Goal: Information Seeking & Learning: Learn about a topic

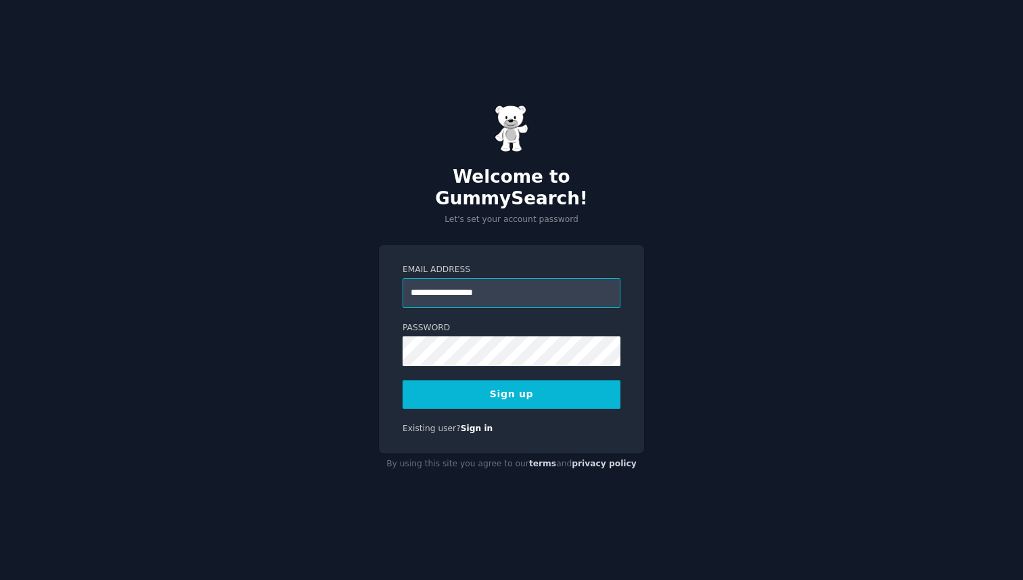
type input "**********"
click at [0, 579] on com-1password-button at bounding box center [0, 580] width 0 height 0
click at [527, 386] on button "Sign up" at bounding box center [511, 394] width 218 height 28
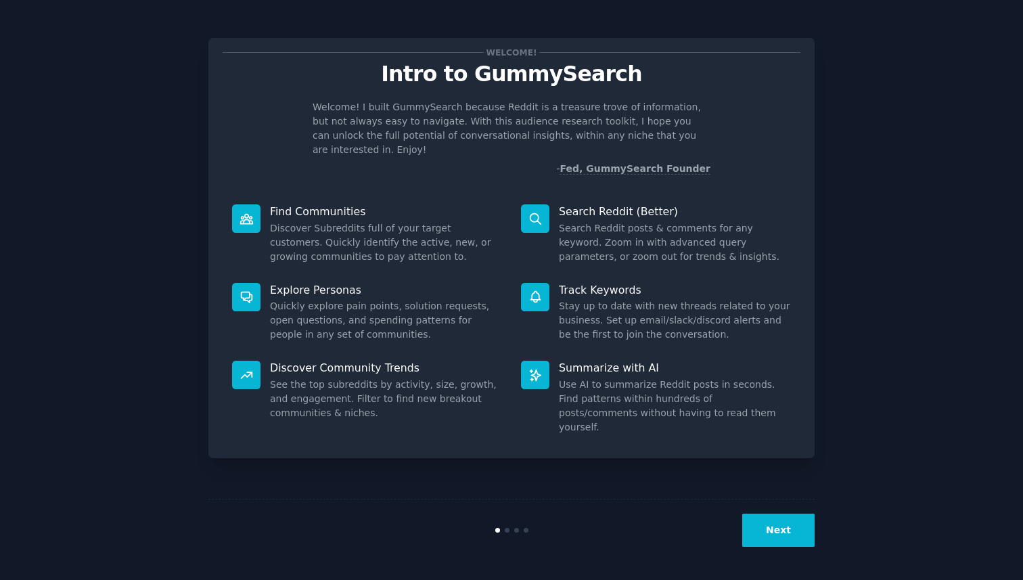
click at [759, 529] on button "Next" at bounding box center [778, 529] width 72 height 33
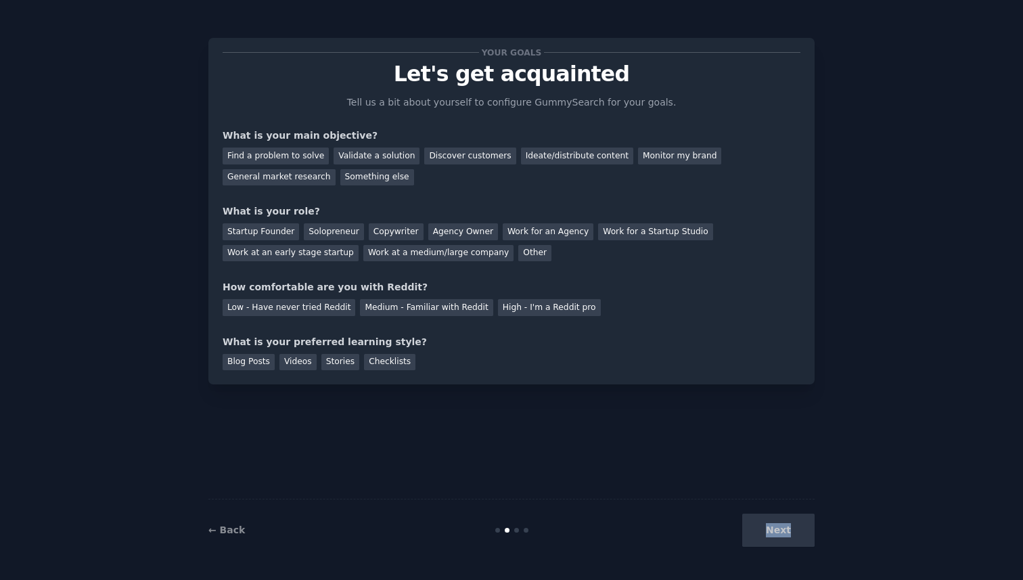
click at [759, 529] on div "Next" at bounding box center [713, 529] width 202 height 33
click at [776, 526] on div "Next" at bounding box center [713, 529] width 202 height 33
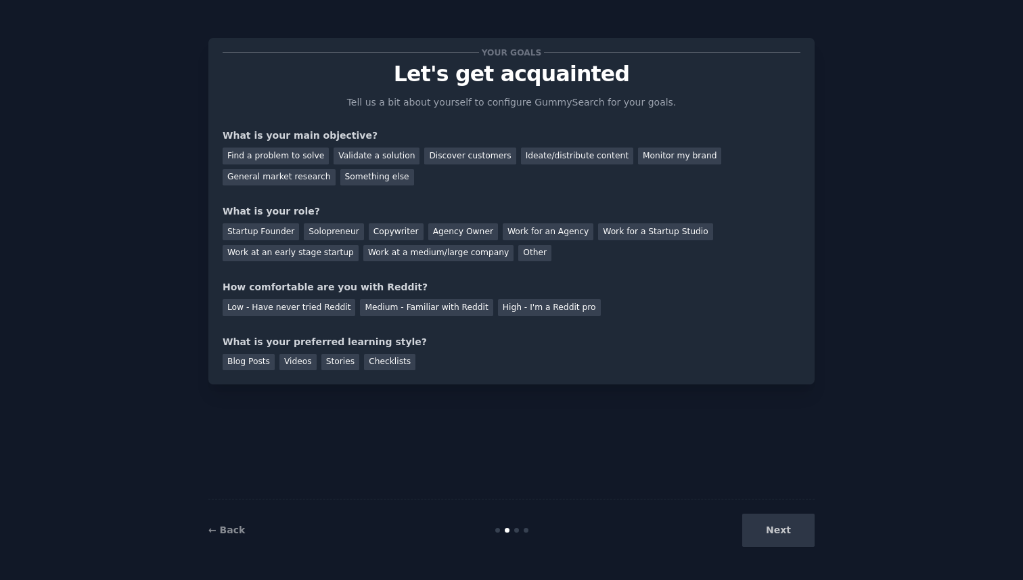
click at [776, 526] on div "Next" at bounding box center [713, 529] width 202 height 33
click at [781, 530] on div "Next" at bounding box center [713, 529] width 202 height 33
click at [289, 154] on div "Find a problem to solve" at bounding box center [275, 155] width 106 height 17
click at [267, 231] on div "Startup Founder" at bounding box center [260, 231] width 76 height 17
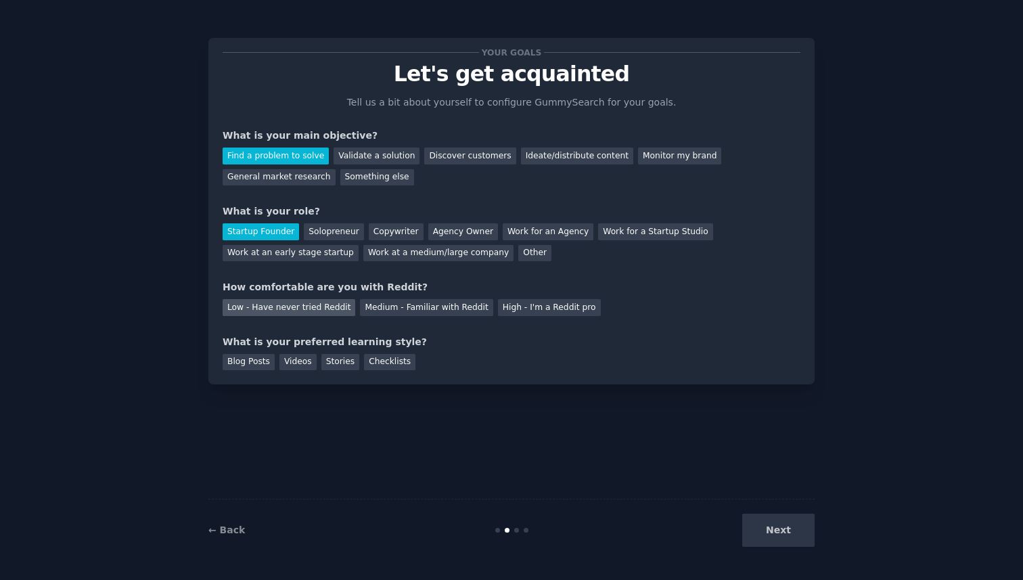
click at [268, 309] on div "Low - Have never tried Reddit" at bounding box center [288, 307] width 133 height 17
click at [264, 365] on div "Blog Posts" at bounding box center [248, 362] width 52 height 17
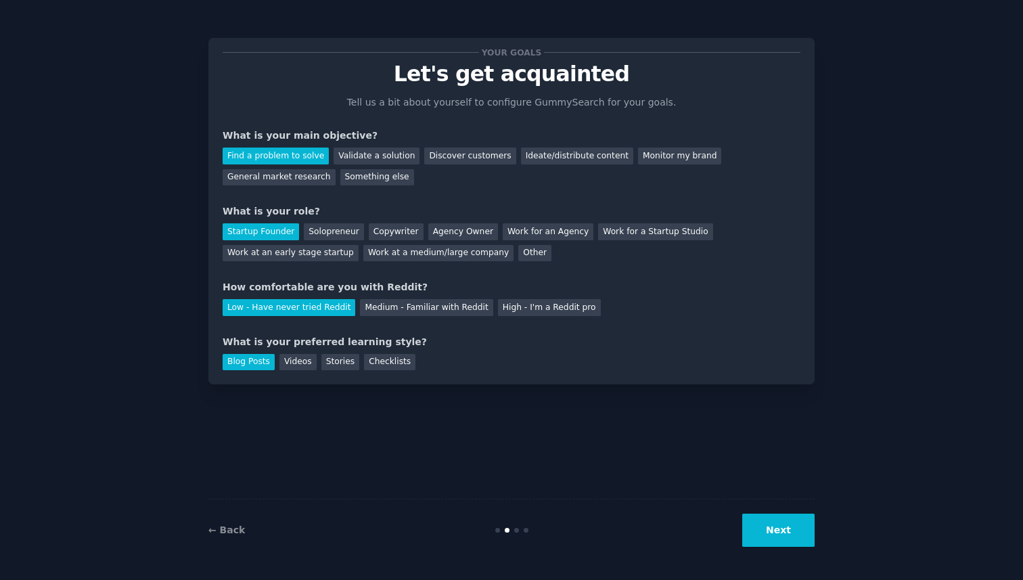
click at [787, 525] on button "Next" at bounding box center [778, 529] width 72 height 33
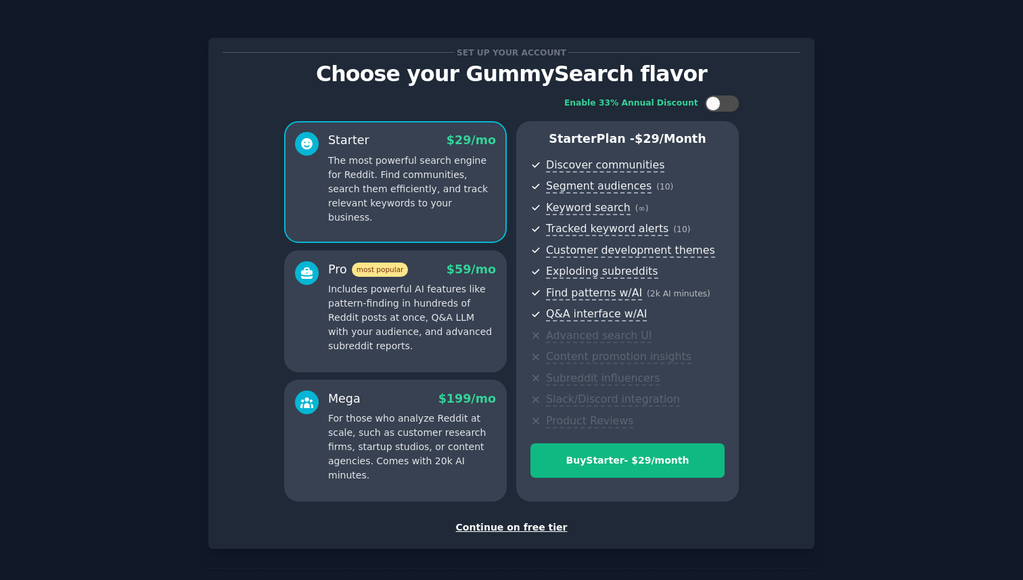
click at [491, 525] on div "Continue on free tier" at bounding box center [511, 527] width 578 height 14
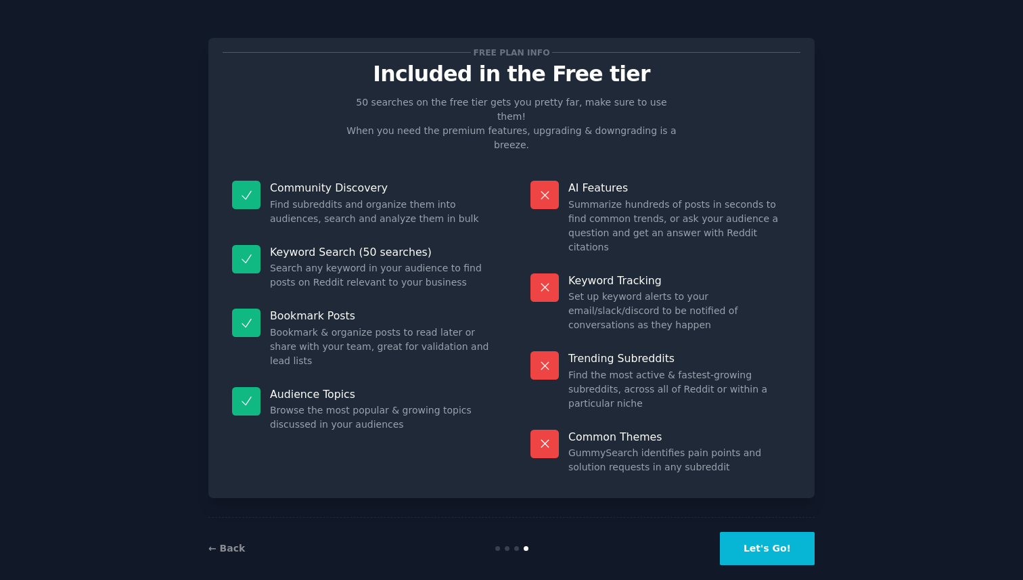
click at [786, 532] on button "Let's Go!" at bounding box center [767, 548] width 95 height 33
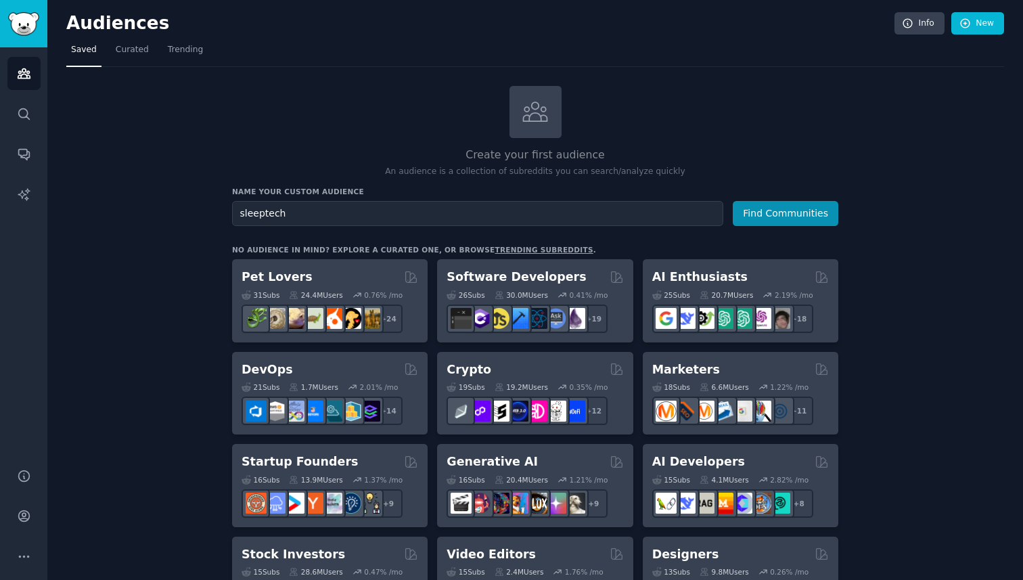
type input "sleeptech"
click at [732, 201] on button "Find Communities" at bounding box center [785, 213] width 106 height 25
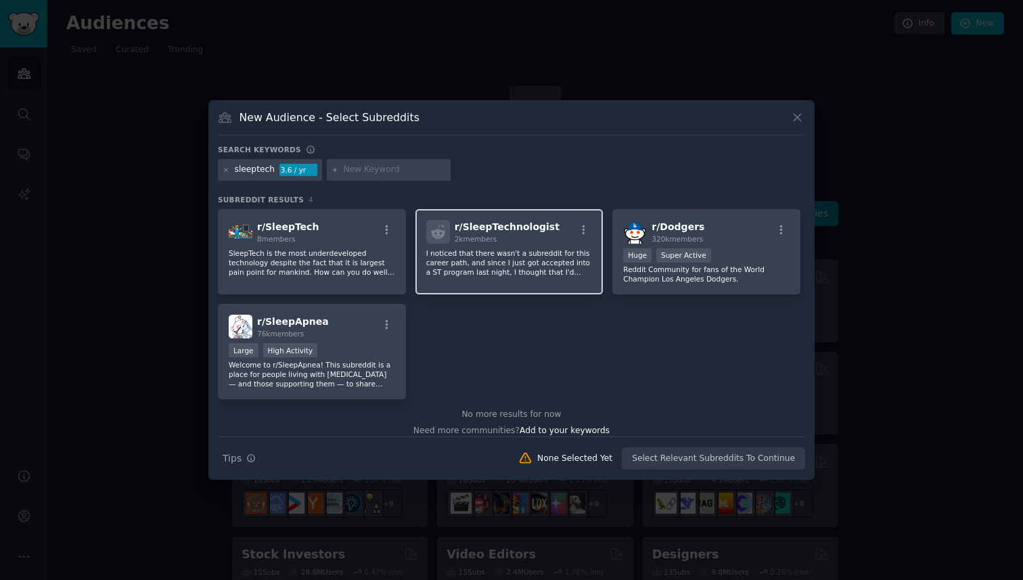
click at [555, 264] on p "I noticed that there wasn't a subreddit for this career path, and since I just …" at bounding box center [509, 262] width 166 height 28
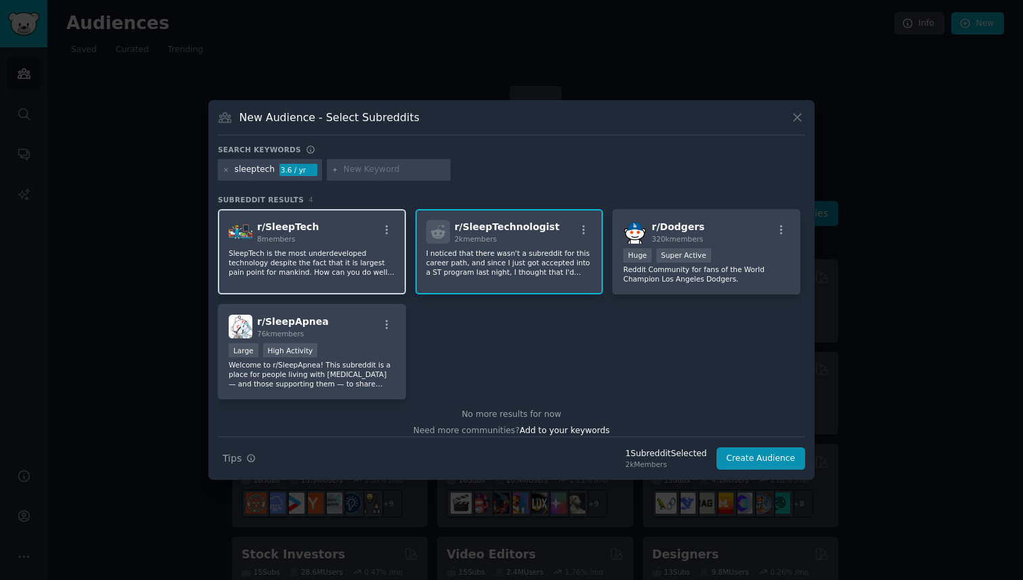
click at [317, 271] on p "SleepTech is the most underdeveloped technology despite the fact that it is lar…" at bounding box center [312, 262] width 166 height 28
click at [482, 271] on p "I noticed that there wasn't a subreddit for this career path, and since I just …" at bounding box center [509, 262] width 166 height 28
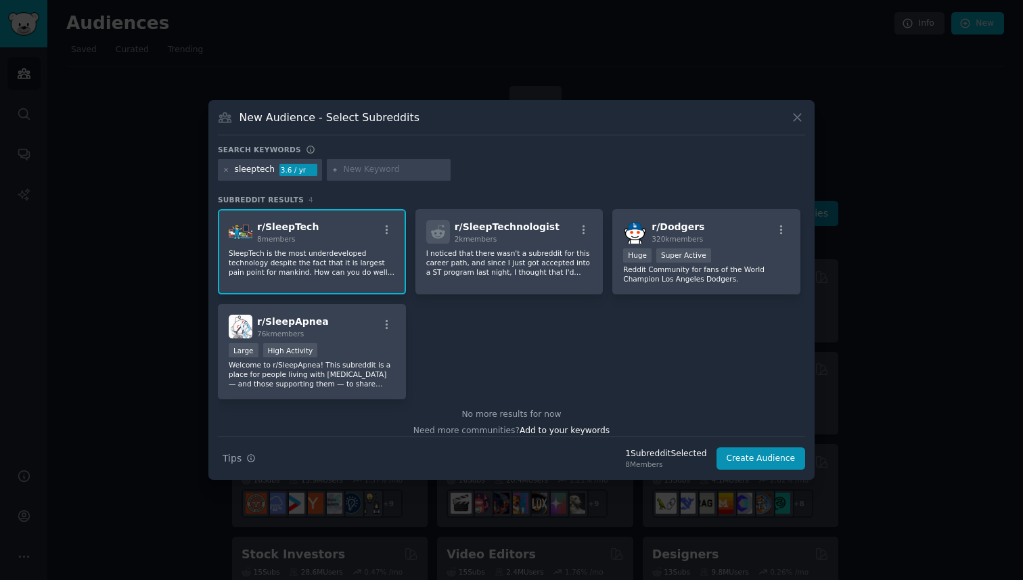
click at [334, 271] on p "SleepTech is the most underdeveloped technology despite the fact that it is lar…" at bounding box center [312, 262] width 166 height 28
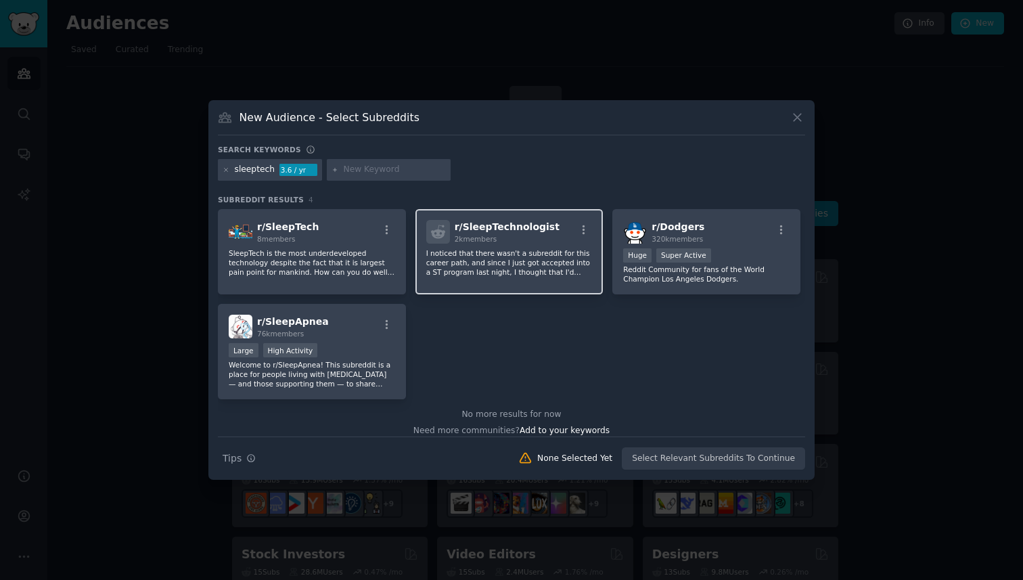
click at [513, 275] on p "I noticed that there wasn't a subreddit for this career path, and since I just …" at bounding box center [509, 262] width 166 height 28
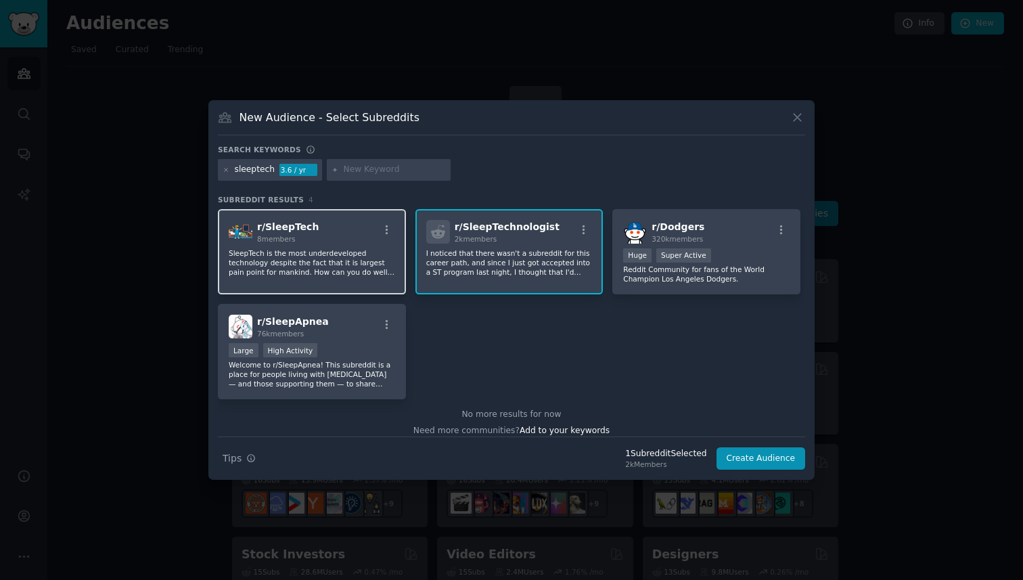
click at [301, 237] on div "8 members" at bounding box center [288, 238] width 62 height 9
click at [793, 464] on button "Create Audience" at bounding box center [760, 458] width 89 height 23
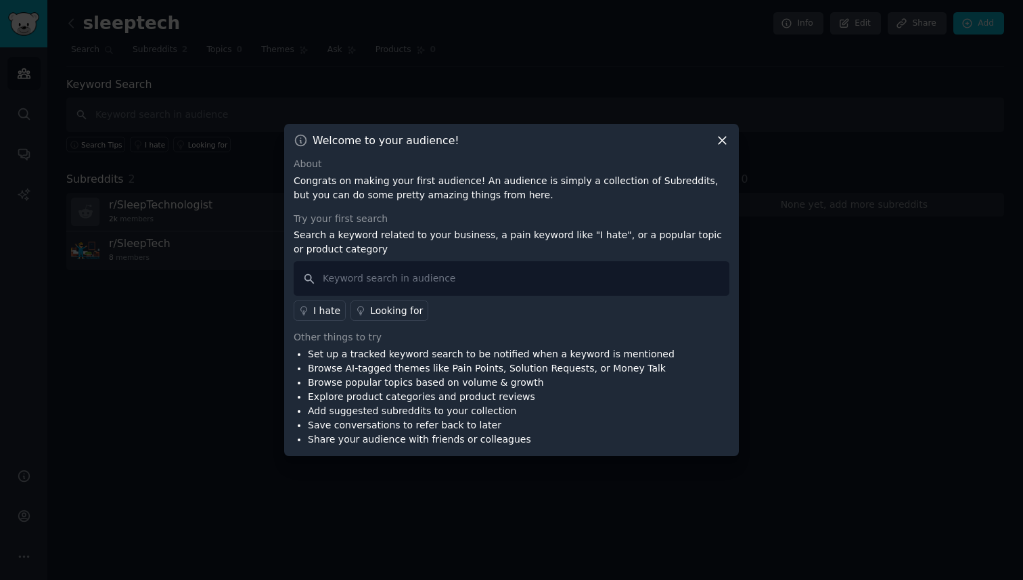
click at [385, 314] on div "Looking for" at bounding box center [396, 311] width 53 height 14
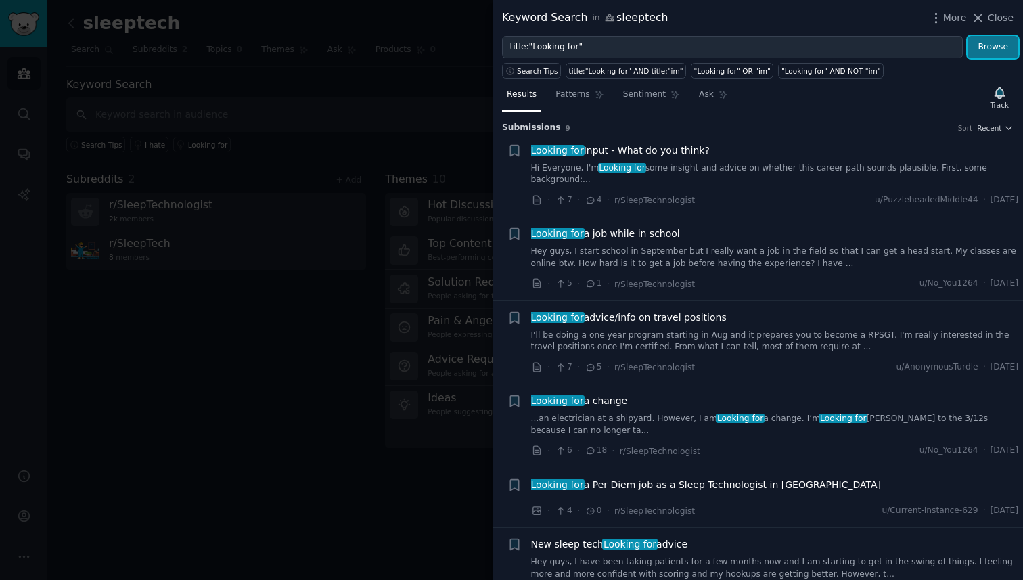
click at [979, 41] on button "Browse" at bounding box center [992, 47] width 51 height 23
click at [983, 20] on icon at bounding box center [977, 18] width 14 height 14
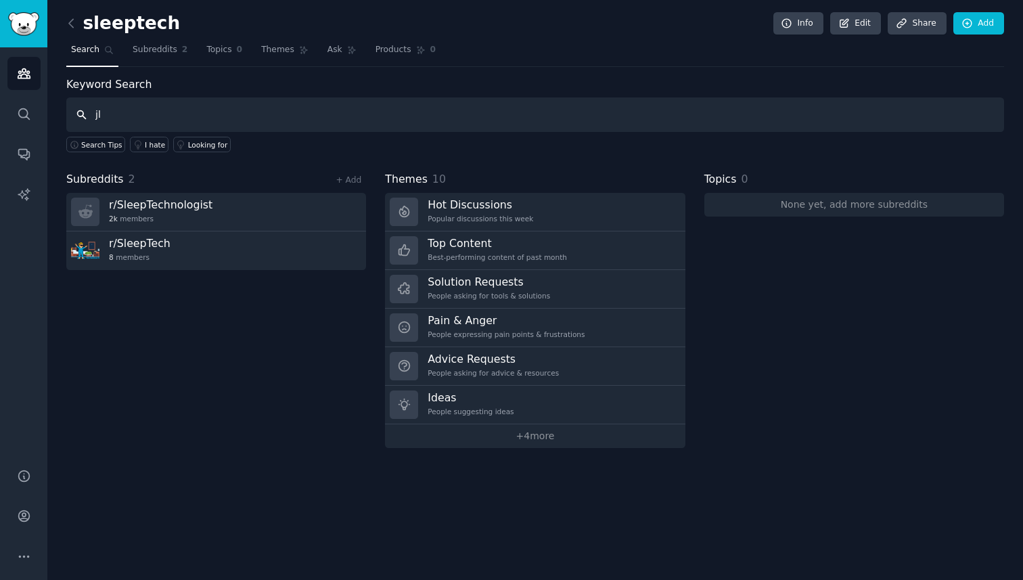
type input "j"
type input "looking for"
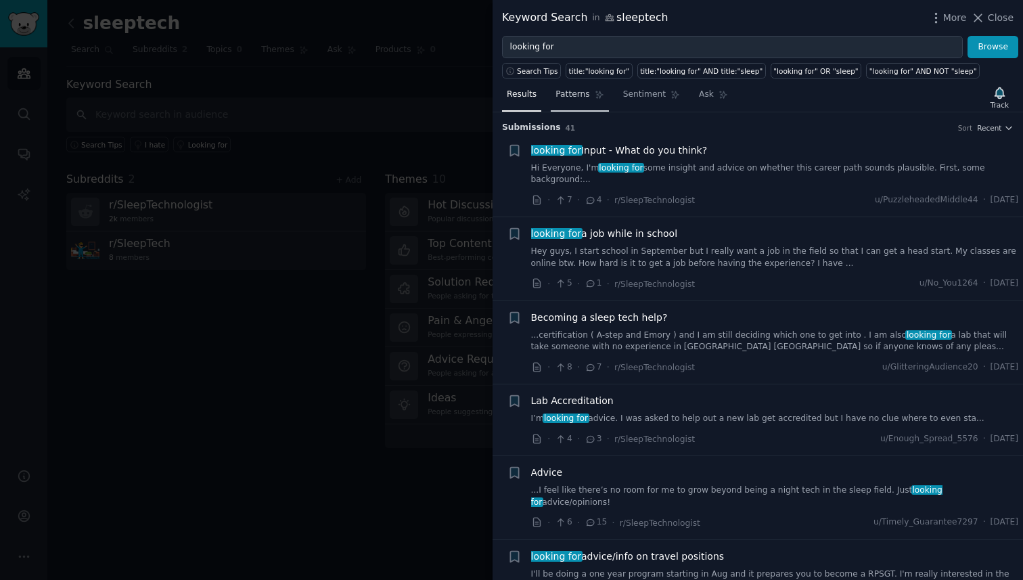
click at [594, 90] on icon at bounding box center [598, 94] width 9 height 9
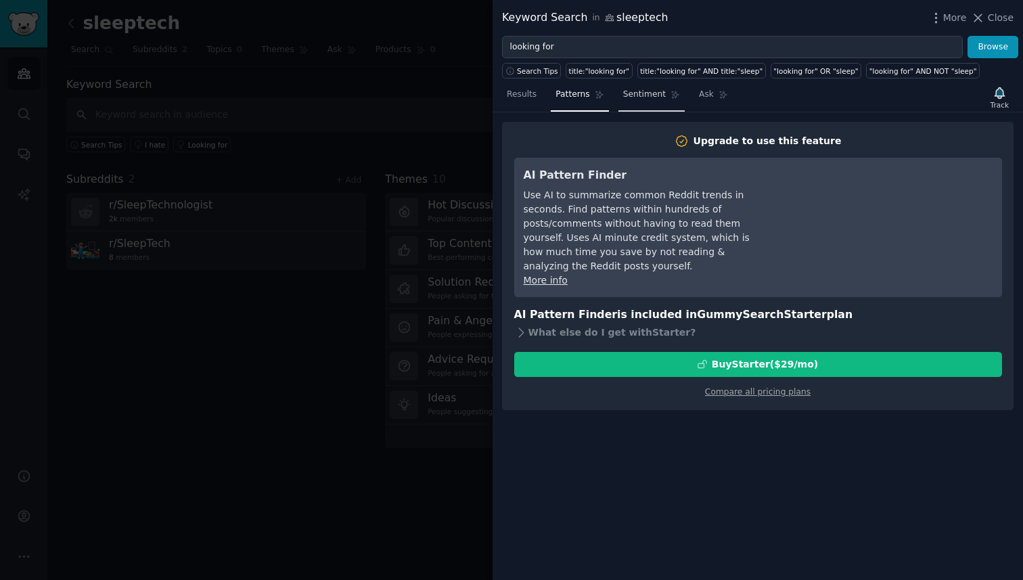
click at [657, 97] on span "Sentiment" at bounding box center [644, 95] width 43 height 12
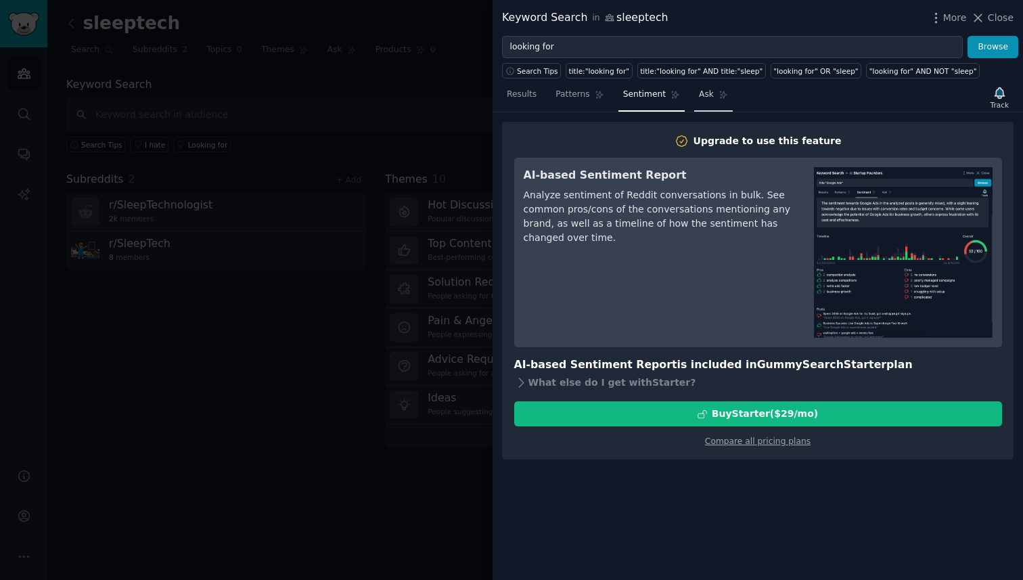
click at [713, 98] on link "Ask" at bounding box center [713, 98] width 39 height 28
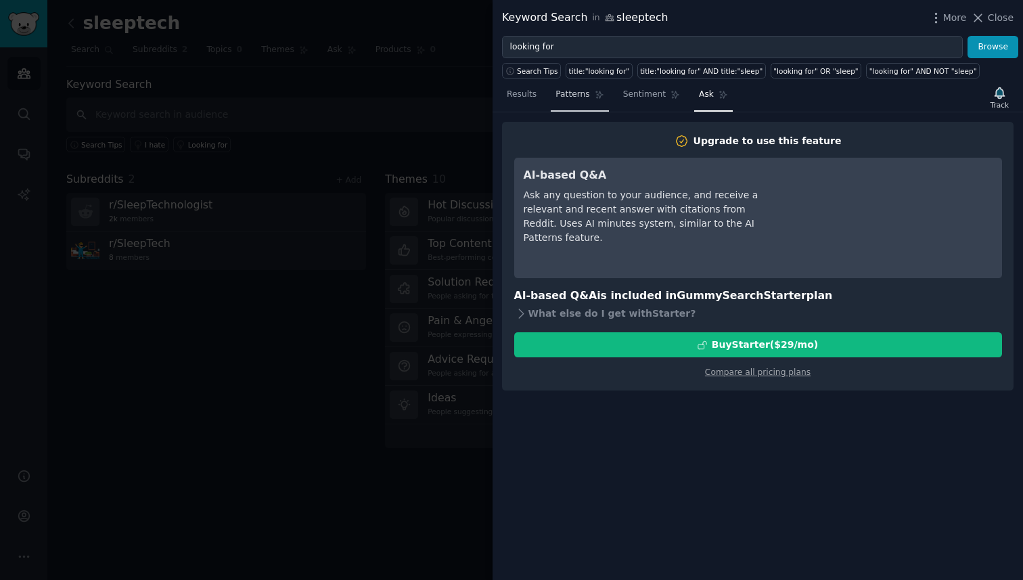
click at [599, 89] on link "Patterns" at bounding box center [579, 98] width 57 height 28
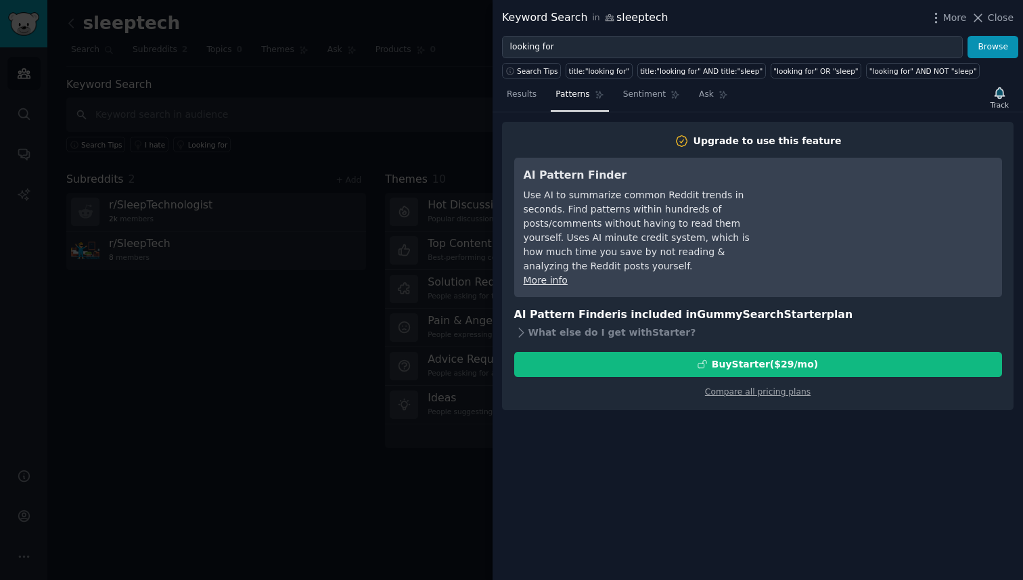
click at [540, 93] on nav "Results Patterns Sentiment Ask" at bounding box center [617, 98] width 231 height 28
click at [530, 93] on span "Results" at bounding box center [522, 95] width 30 height 12
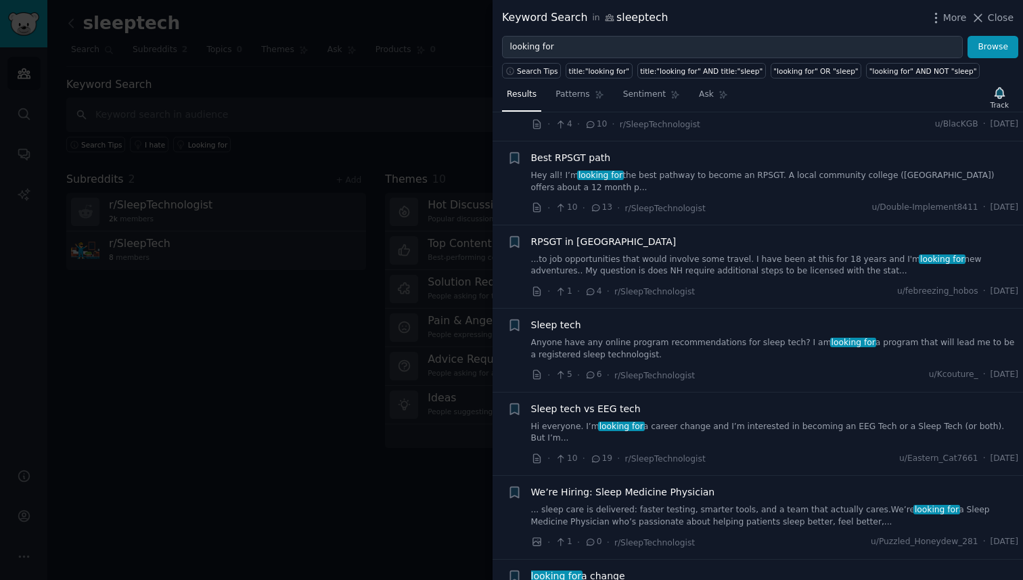
scroll to position [699, 0]
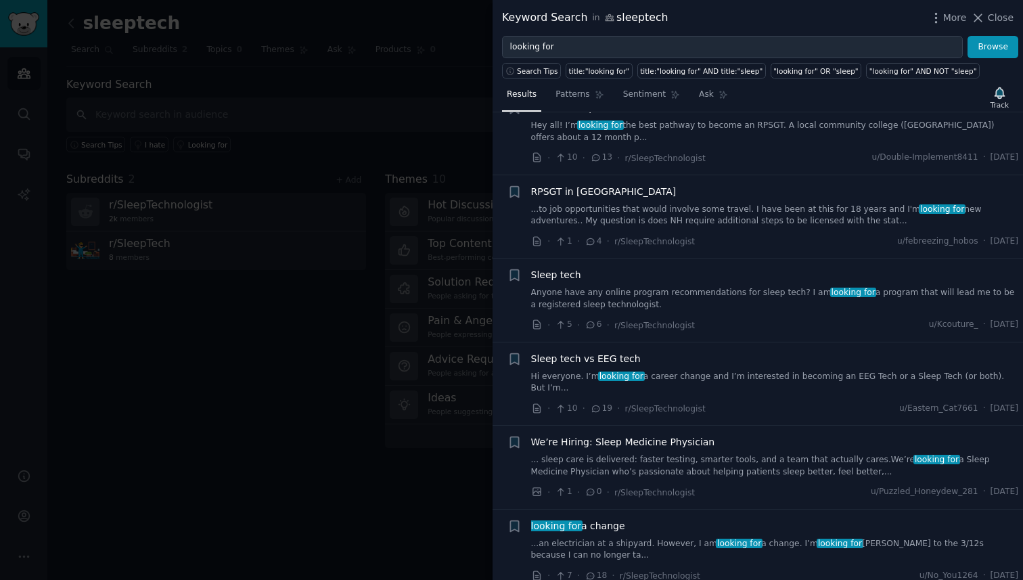
click at [723, 371] on link "Hi everyone. I’m looking for a career change and I’m interested in becoming an …" at bounding box center [775, 383] width 488 height 24
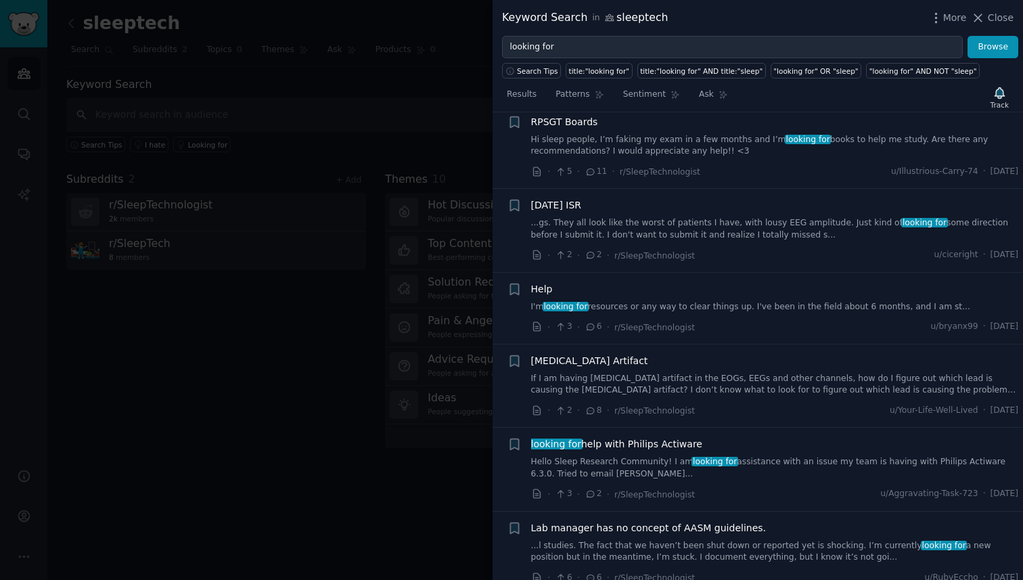
scroll to position [2094, 0]
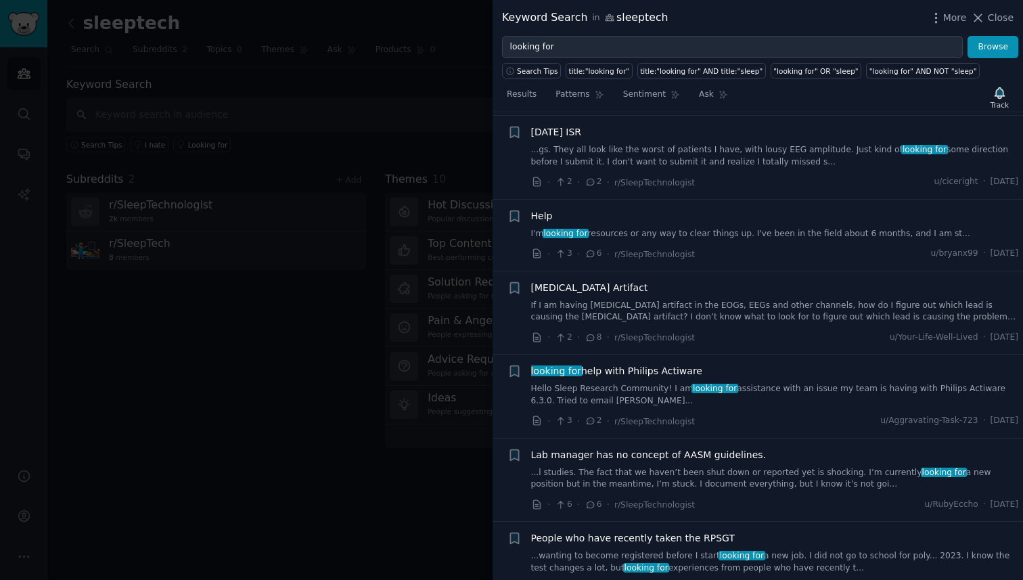
click at [345, 384] on div at bounding box center [511, 290] width 1023 height 580
